Goal: Task Accomplishment & Management: Use online tool/utility

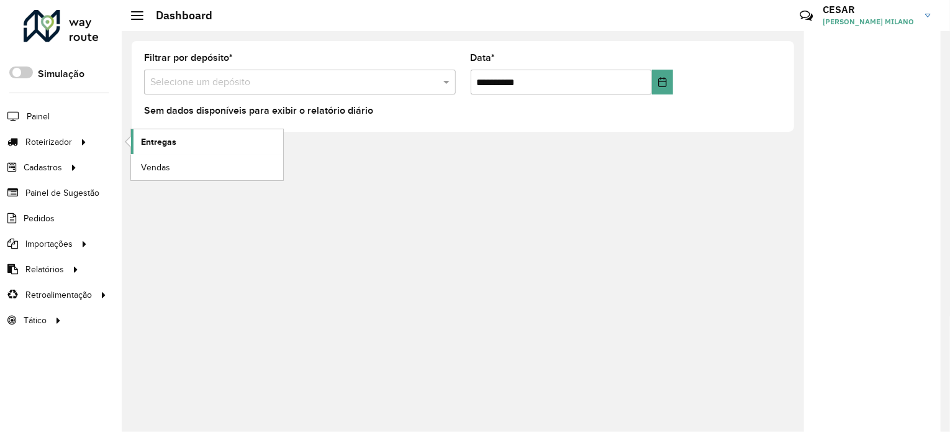
click at [199, 135] on link "Entregas" at bounding box center [207, 141] width 152 height 25
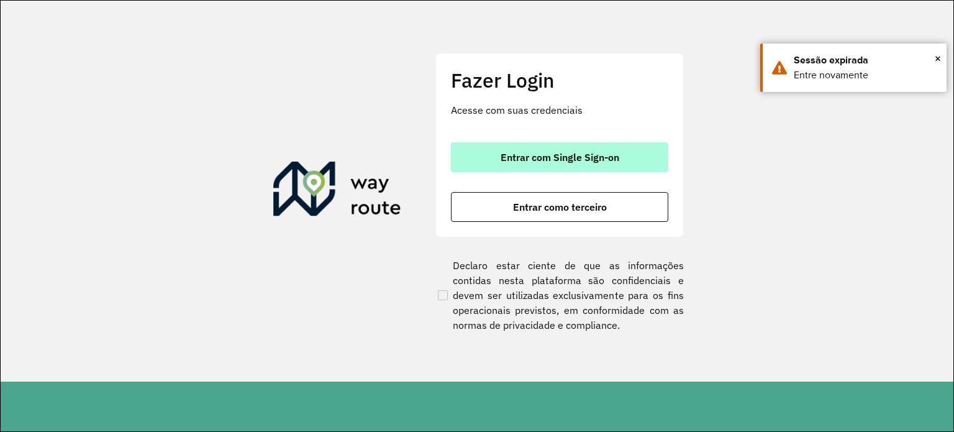
click at [528, 158] on span "Entrar com Single Sign-on" at bounding box center [560, 157] width 119 height 10
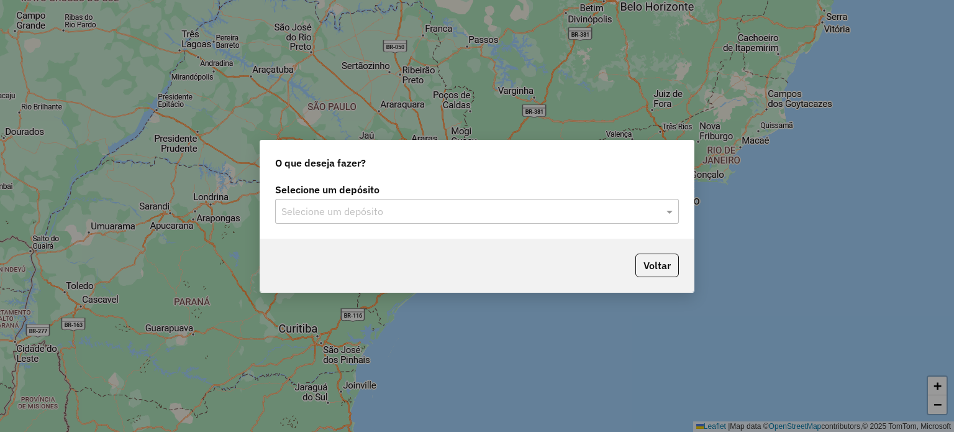
click at [369, 206] on input "text" at bounding box center [464, 211] width 366 height 15
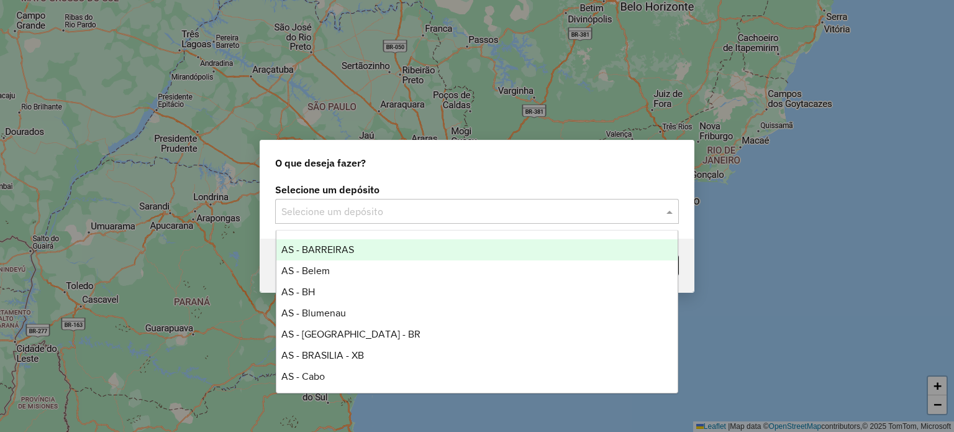
scroll to position [186, 0]
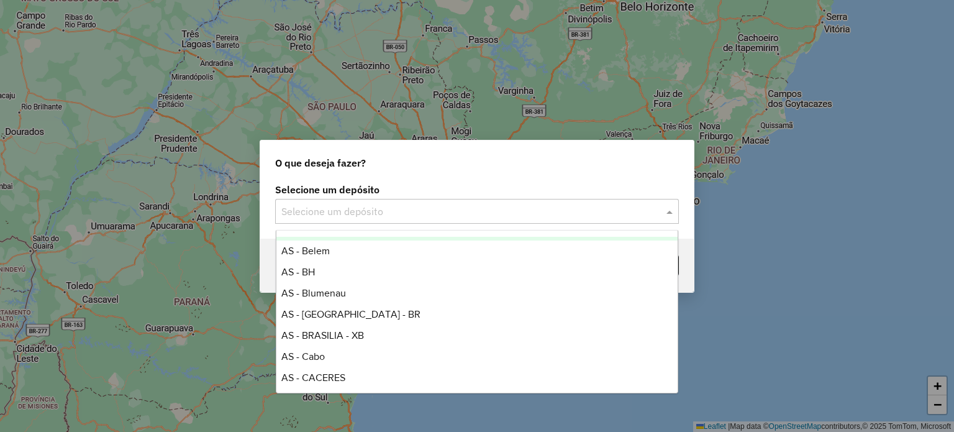
click at [393, 206] on input "text" at bounding box center [464, 211] width 366 height 15
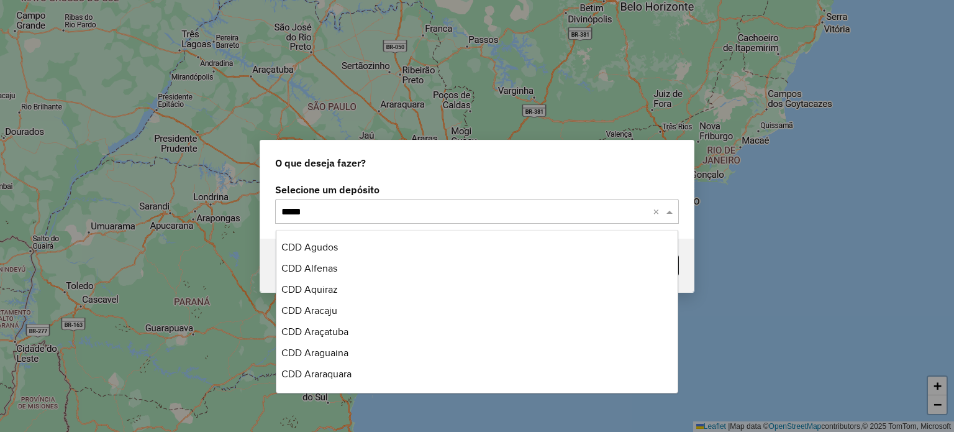
type input "******"
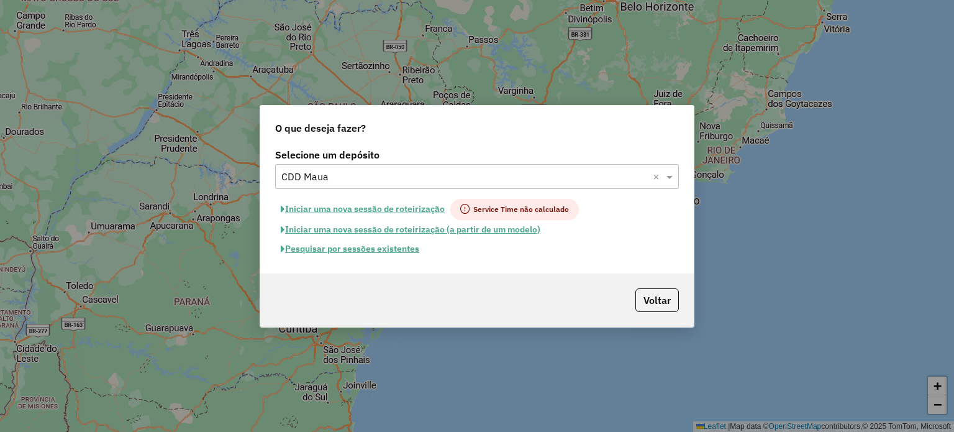
click at [394, 248] on button "Pesquisar por sessões existentes" at bounding box center [350, 248] width 150 height 19
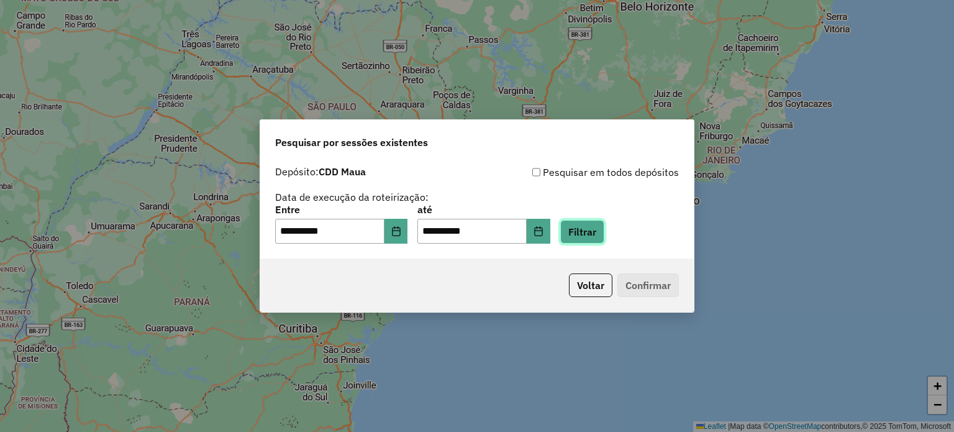
click at [602, 238] on button "Filtrar" at bounding box center [582, 232] width 44 height 24
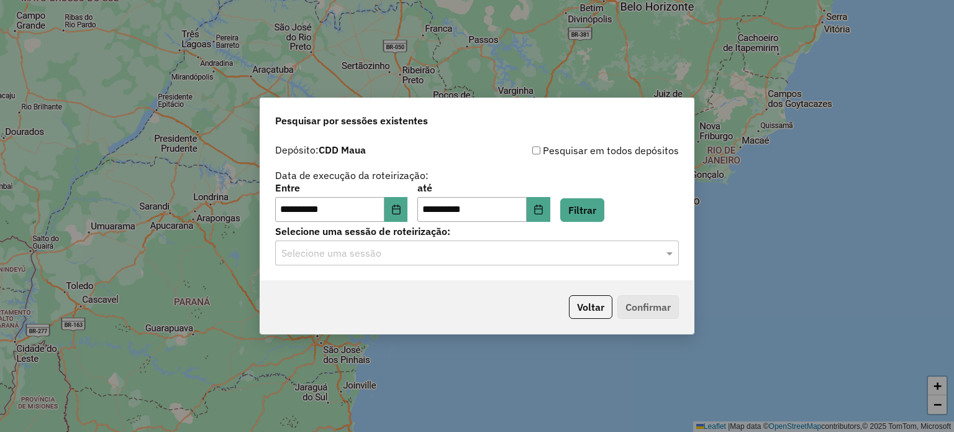
click at [527, 258] on input "text" at bounding box center [464, 253] width 366 height 15
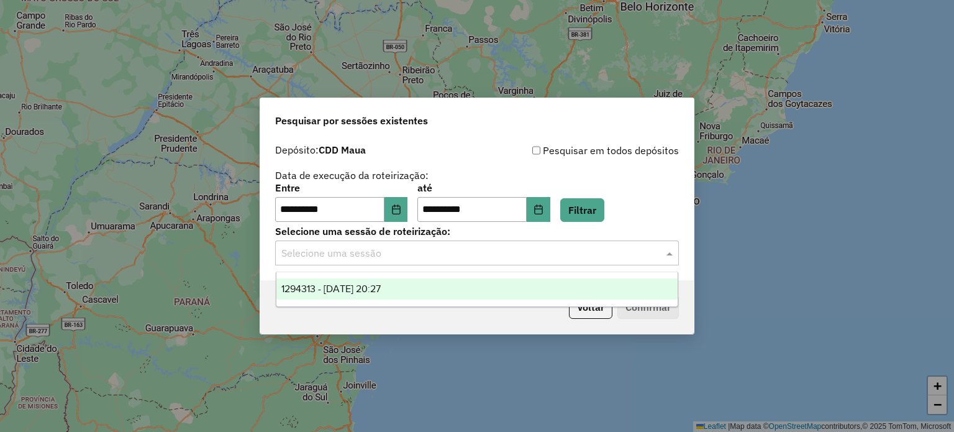
click at [502, 279] on div "1294313 - 14/10/2025 20:27" at bounding box center [477, 288] width 402 height 21
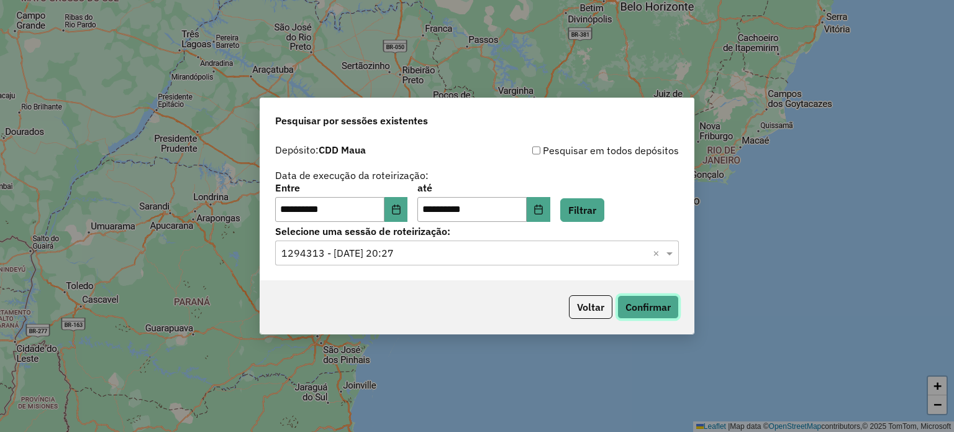
click at [648, 302] on button "Confirmar" at bounding box center [647, 307] width 61 height 24
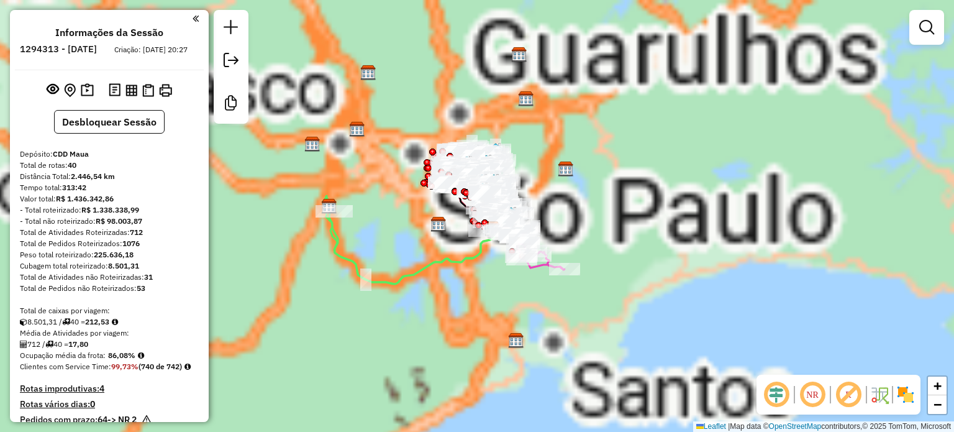
drag, startPoint x: 563, startPoint y: 227, endPoint x: 576, endPoint y: 236, distance: 15.2
click at [576, 236] on div "Janela de atendimento Grade de atendimento Capacidade Transportadoras Veículos …" at bounding box center [477, 216] width 954 height 432
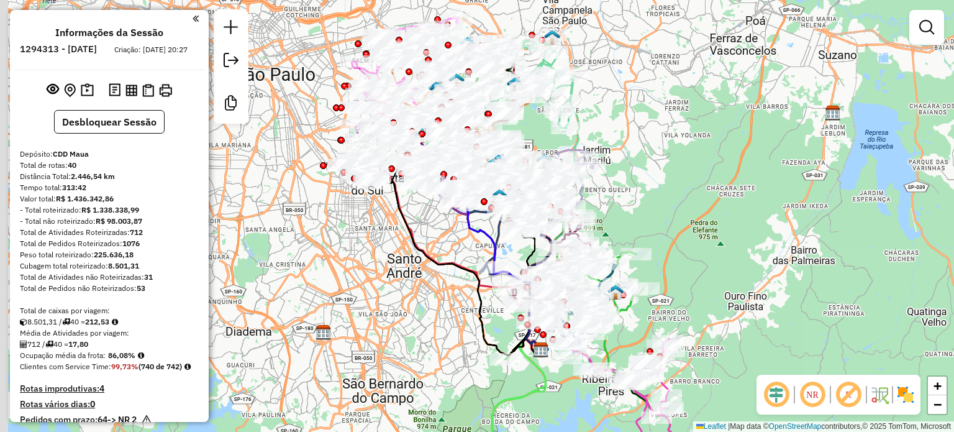
drag, startPoint x: 597, startPoint y: 186, endPoint x: 601, endPoint y: 194, distance: 9.2
click at [601, 194] on div "Janela de atendimento Grade de atendimento Capacidade Transportadoras Veículos …" at bounding box center [477, 216] width 954 height 432
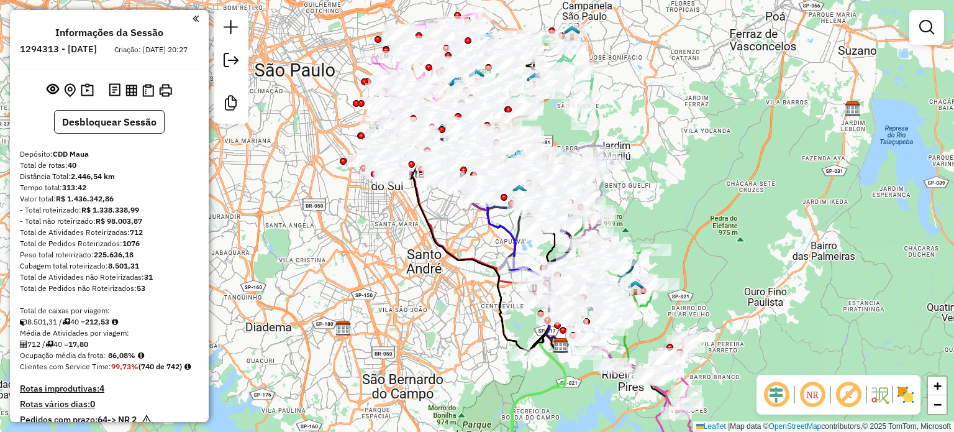
drag, startPoint x: 678, startPoint y: 194, endPoint x: 700, endPoint y: 180, distance: 26.0
click at [700, 180] on div "Janela de atendimento Grade de atendimento Capacidade Transportadoras Veículos …" at bounding box center [477, 216] width 954 height 432
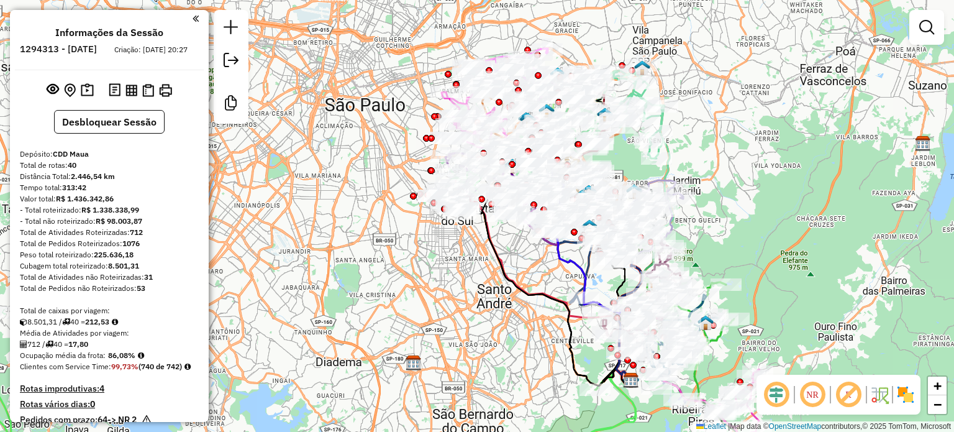
drag, startPoint x: 643, startPoint y: 186, endPoint x: 692, endPoint y: 234, distance: 68.5
click at [692, 234] on div "Janela de atendimento Grade de atendimento Capacidade Transportadoras Veículos …" at bounding box center [477, 216] width 954 height 432
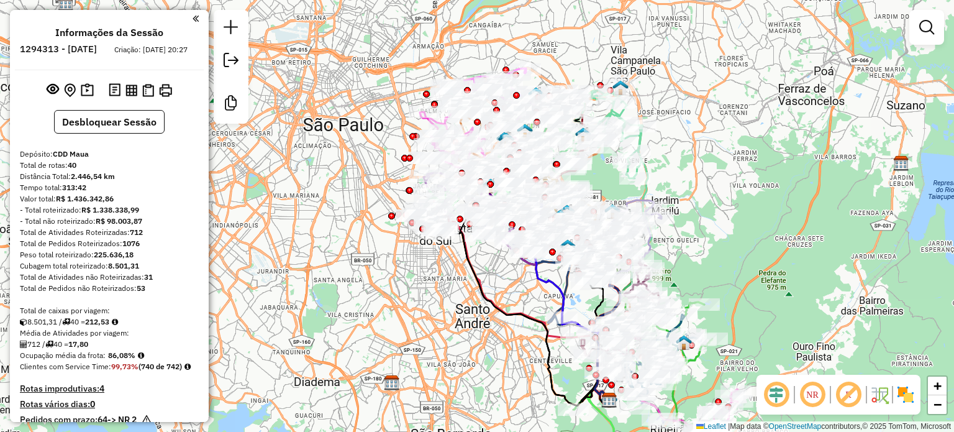
drag, startPoint x: 443, startPoint y: 270, endPoint x: 420, endPoint y: 290, distance: 29.9
click at [420, 290] on div "Janela de atendimento Grade de atendimento Capacidade Transportadoras Veículos …" at bounding box center [477, 216] width 954 height 432
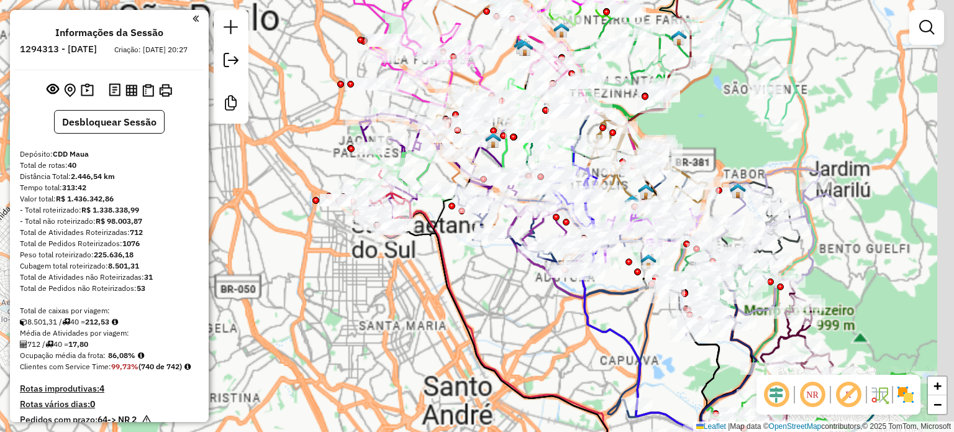
drag, startPoint x: 467, startPoint y: 275, endPoint x: 427, endPoint y: 319, distance: 59.4
click at [427, 319] on div "Janela de atendimento Grade de atendimento Capacidade Transportadoras Veículos …" at bounding box center [477, 216] width 954 height 432
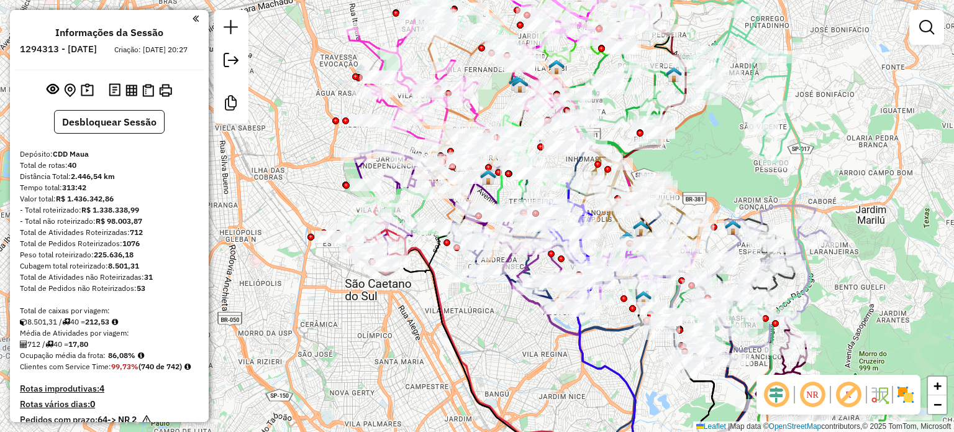
drag, startPoint x: 619, startPoint y: 112, endPoint x: 627, endPoint y: 128, distance: 17.5
click at [627, 128] on icon at bounding box center [626, 98] width 117 height 118
click at [816, 396] on em at bounding box center [812, 394] width 30 height 30
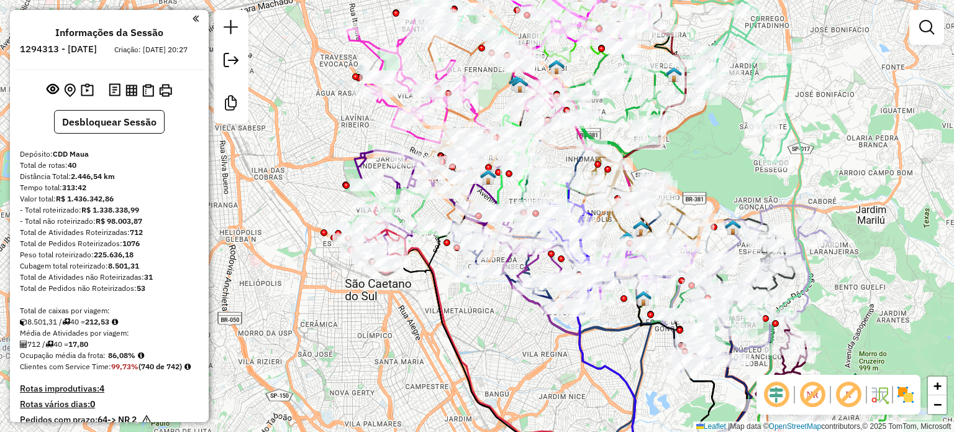
click at [204, 25] on div "Informações da Sessão 1294313 - [DATE] Criação: [DATE] 20:27 Desbloquear Sessão…" at bounding box center [109, 216] width 199 height 412
drag, startPoint x: 204, startPoint y: 25, endPoint x: 207, endPoint y: 47, distance: 21.3
click at [207, 47] on div "Informações da Sessão 1294313 - [DATE] Criação: [DATE] 20:27 Desbloquear Sessão…" at bounding box center [109, 216] width 199 height 412
click at [194, 49] on ul "Informações da Sessão 1294313 - [DATE] Criação: [DATE] 20:27" at bounding box center [109, 43] width 189 height 33
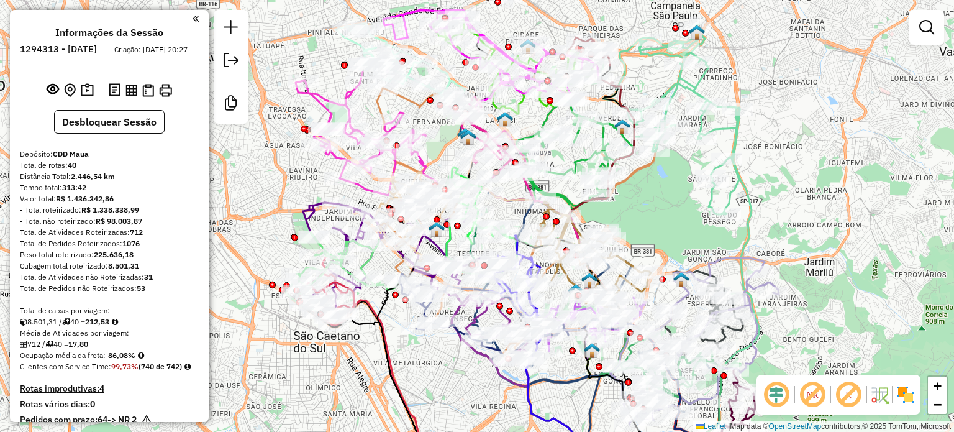
drag, startPoint x: 356, startPoint y: 158, endPoint x: 293, endPoint y: 209, distance: 80.8
click at [297, 209] on icon at bounding box center [402, 258] width 211 height 112
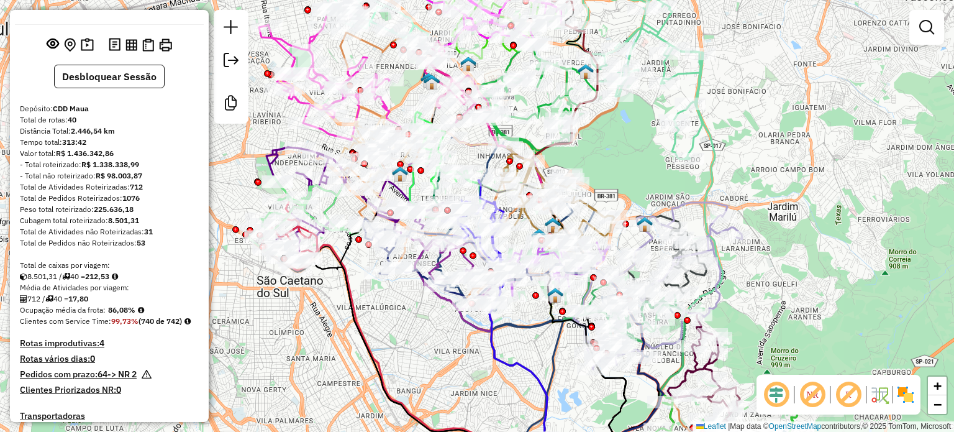
scroll to position [124, 0]
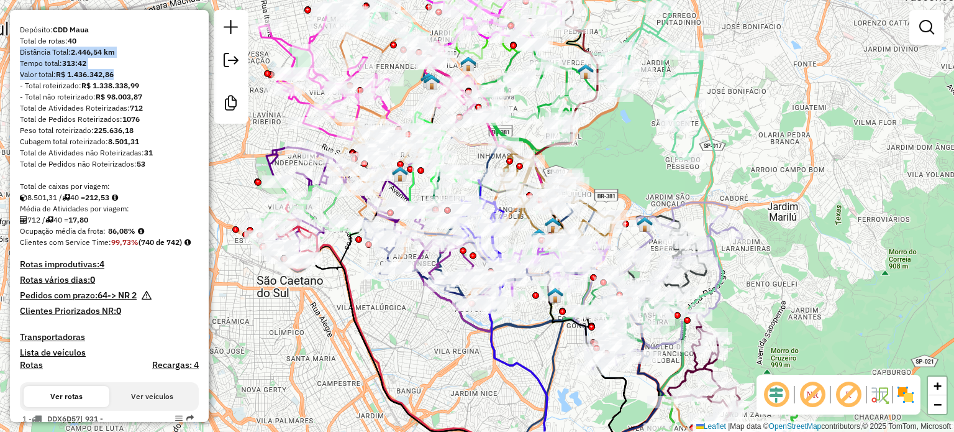
drag, startPoint x: 204, startPoint y: 57, endPoint x: 206, endPoint y: 84, distance: 27.4
click at [206, 84] on div "Informações da Sessão 1294313 - [DATE] Criação: [DATE] 20:27 Desbloquear Sessão…" at bounding box center [109, 216] width 199 height 412
click at [201, 90] on div "Informações da Sessão 1294313 - [DATE] Criação: [DATE] 20:27 Desbloquear Sessão…" at bounding box center [109, 216] width 199 height 412
drag, startPoint x: 204, startPoint y: 52, endPoint x: 206, endPoint y: 67, distance: 15.6
click at [206, 67] on div "Informações da Sessão 1294313 - [DATE] Criação: [DATE] 20:27 Desbloquear Sessão…" at bounding box center [109, 216] width 199 height 412
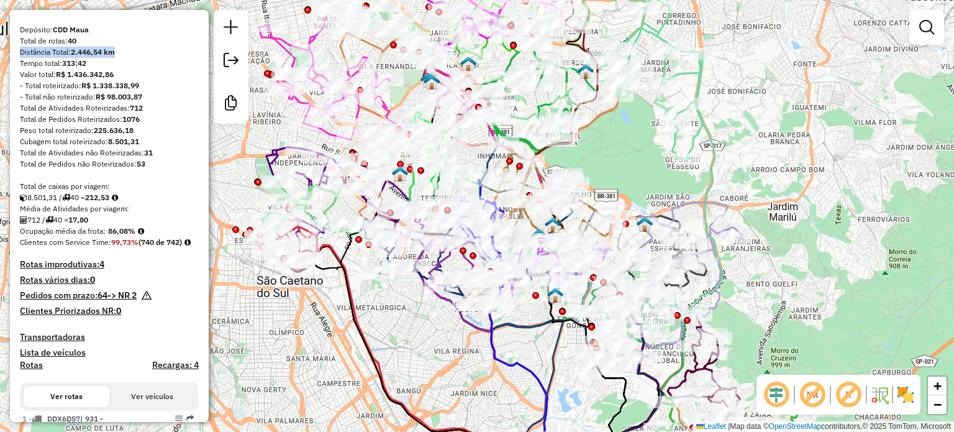
click at [201, 56] on div "Informações da Sessão 1294313 - [DATE] Criação: [DATE] 20:27 Desbloquear Sessão…" at bounding box center [109, 216] width 199 height 412
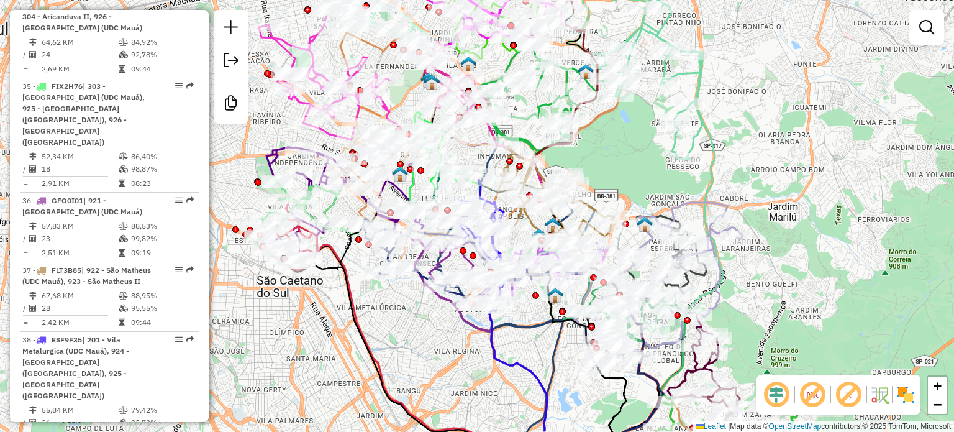
scroll to position [3471, 0]
